Goal: Check status

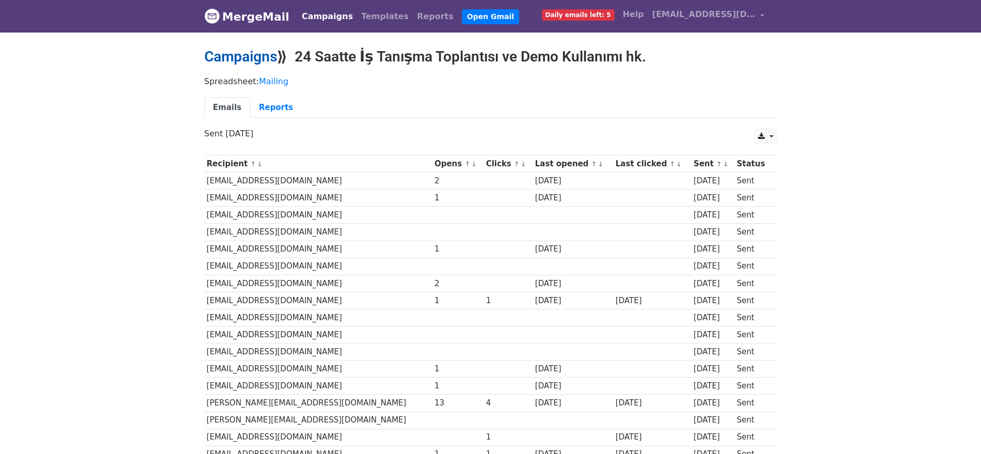
click at [241, 60] on link "Campaigns" at bounding box center [240, 56] width 73 height 17
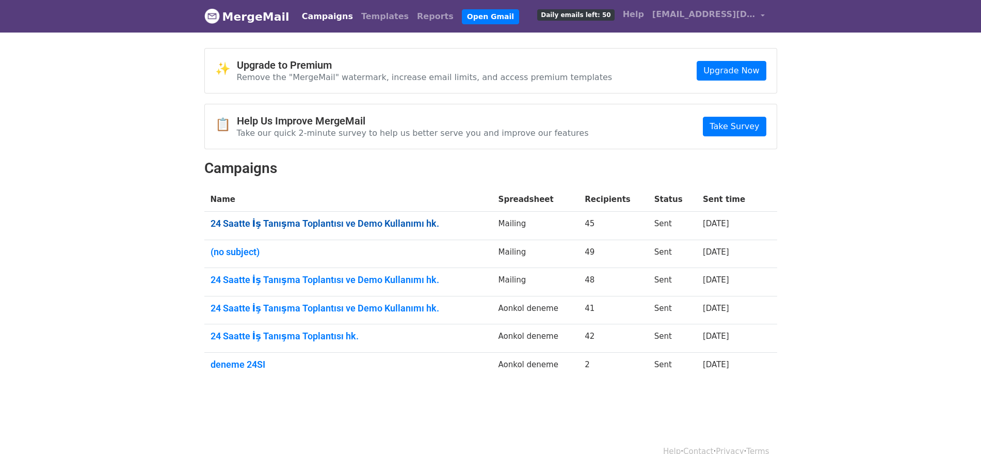
click at [340, 218] on link "24 Saatte İş Tanışma Toplantısı ve Demo Kullanımı hk." at bounding box center [349, 223] width 276 height 11
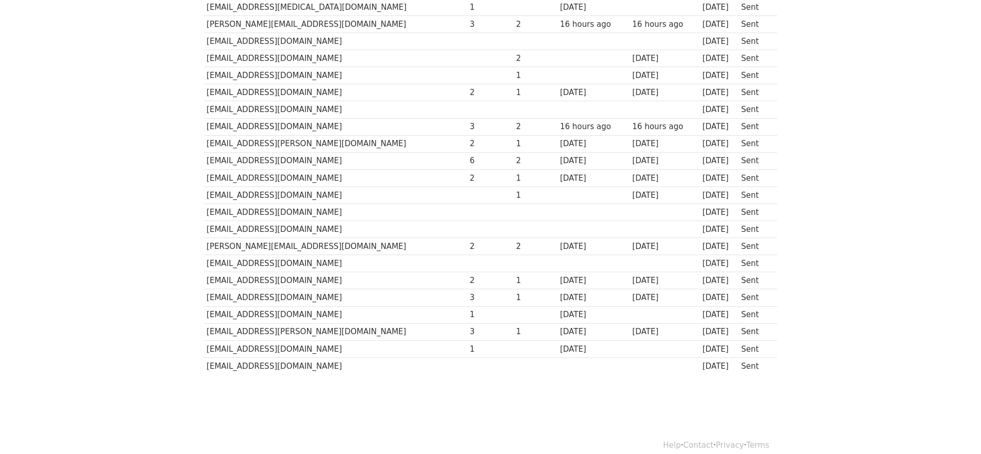
scroll to position [579, 0]
